Goal: Task Accomplishment & Management: Use online tool/utility

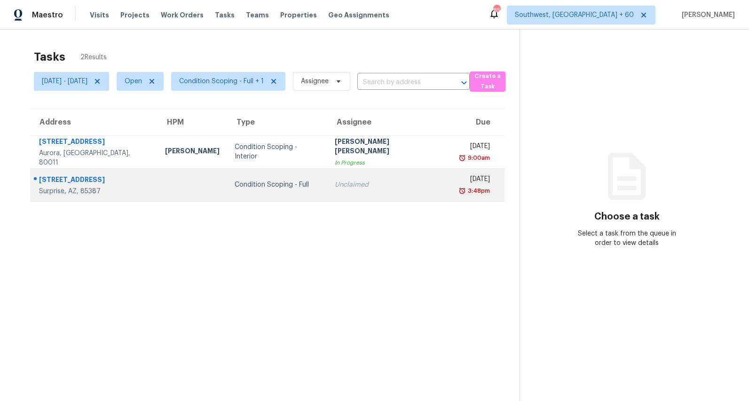
click at [290, 188] on div "Condition Scoping - Full" at bounding box center [277, 184] width 85 height 9
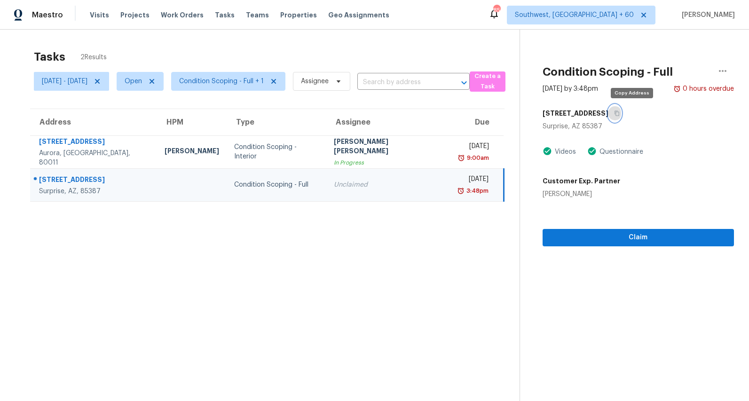
click at [621, 112] on button "button" at bounding box center [614, 113] width 13 height 17
click at [621, 110] on button "button" at bounding box center [614, 113] width 13 height 17
